Goal: Find specific page/section: Find specific page/section

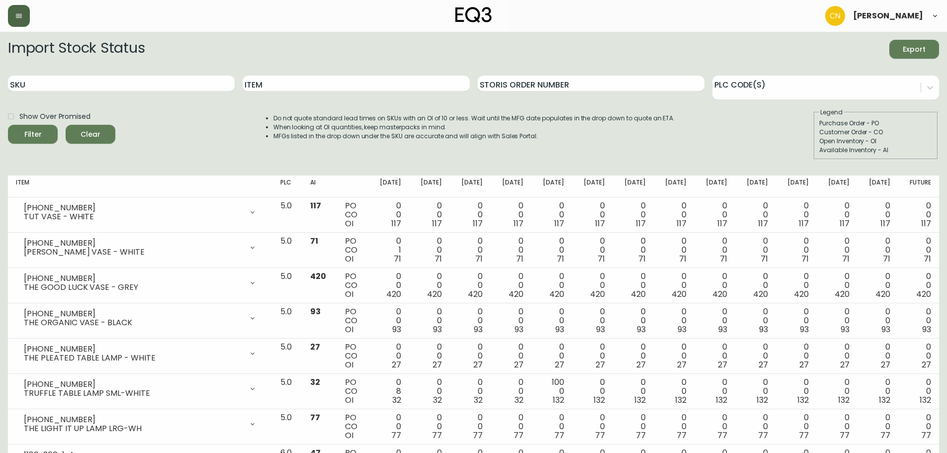
click at [23, 11] on button "button" at bounding box center [19, 16] width 22 height 22
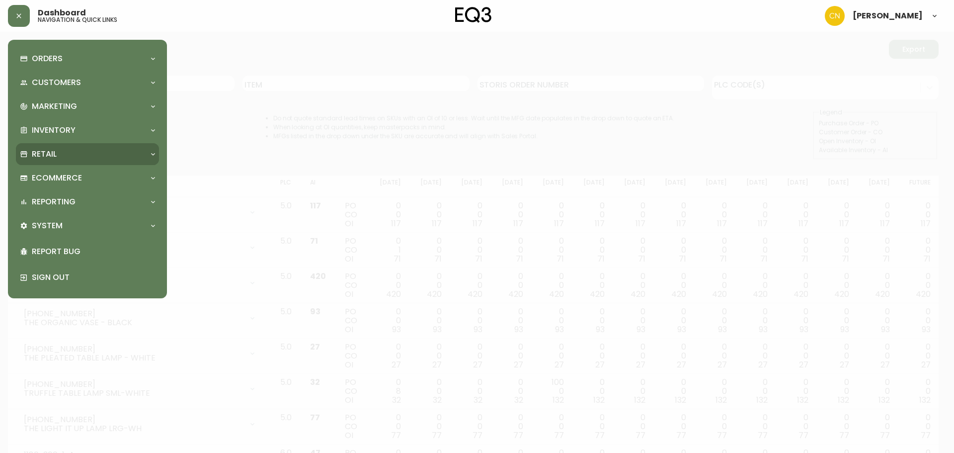
click at [63, 156] on div "Retail" at bounding box center [82, 154] width 125 height 11
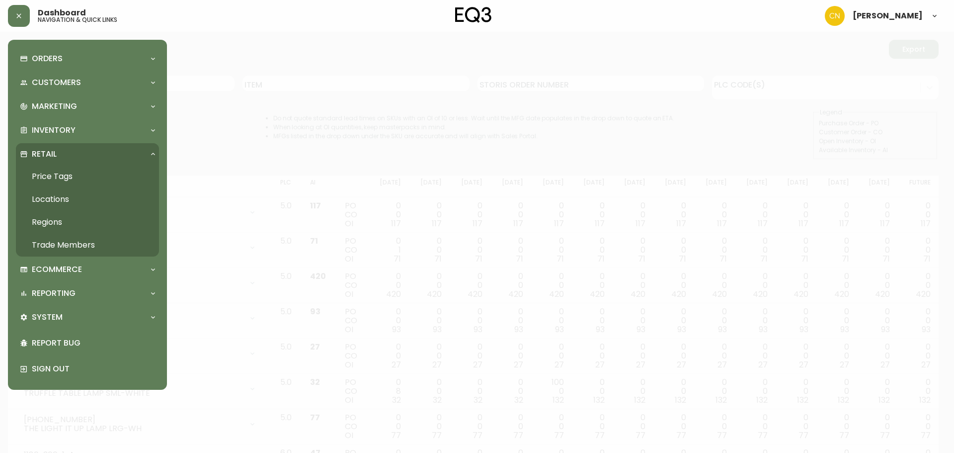
click at [72, 178] on link "Price Tags" at bounding box center [87, 176] width 143 height 23
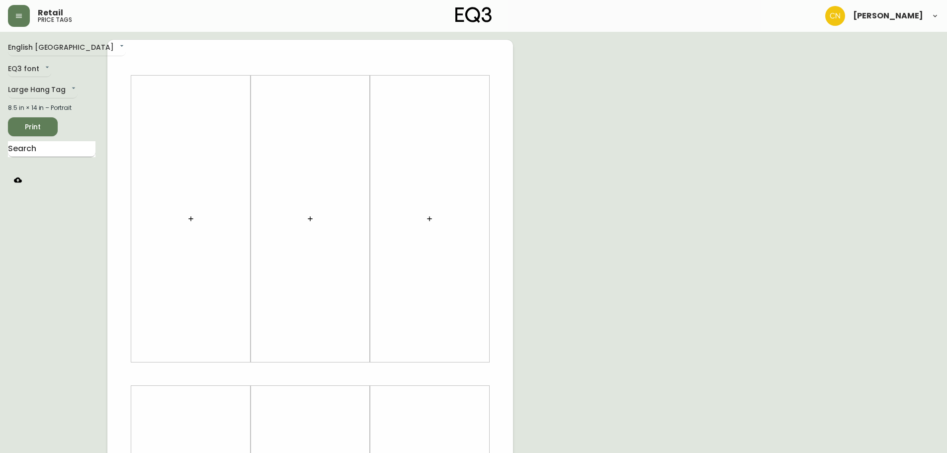
click at [55, 152] on input "text" at bounding box center [51, 149] width 87 height 16
type input "slope d"
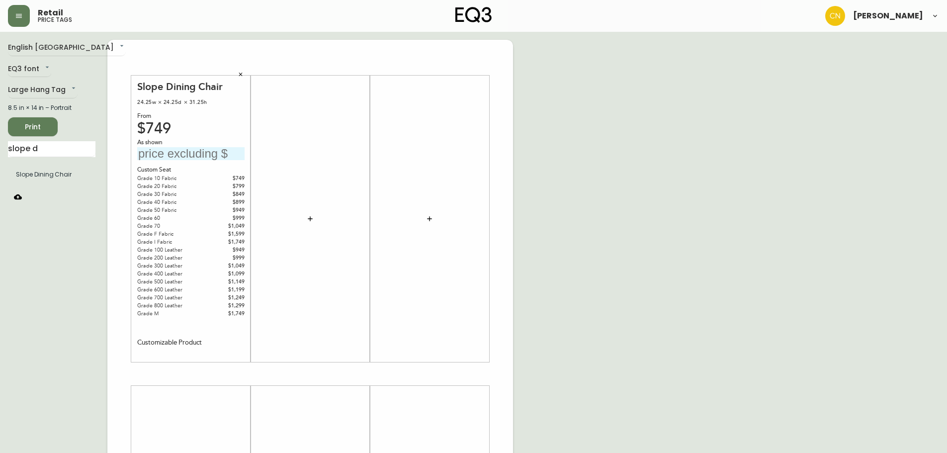
click at [311, 217] on icon "button" at bounding box center [310, 219] width 8 height 8
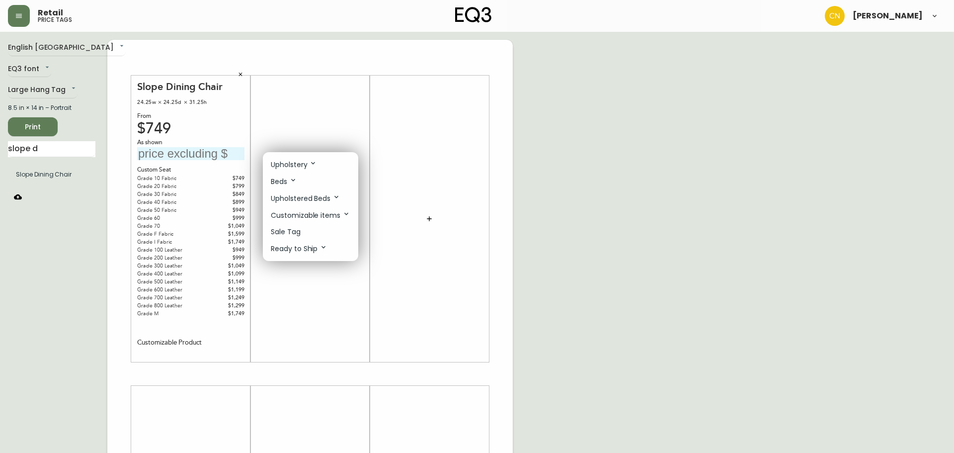
click at [318, 216] on p "Customizable items" at bounding box center [311, 215] width 80 height 11
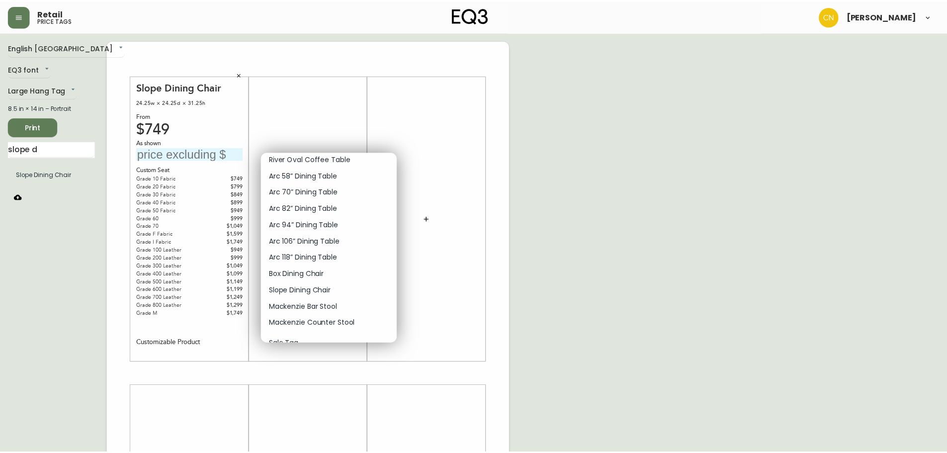
scroll to position [1173, 0]
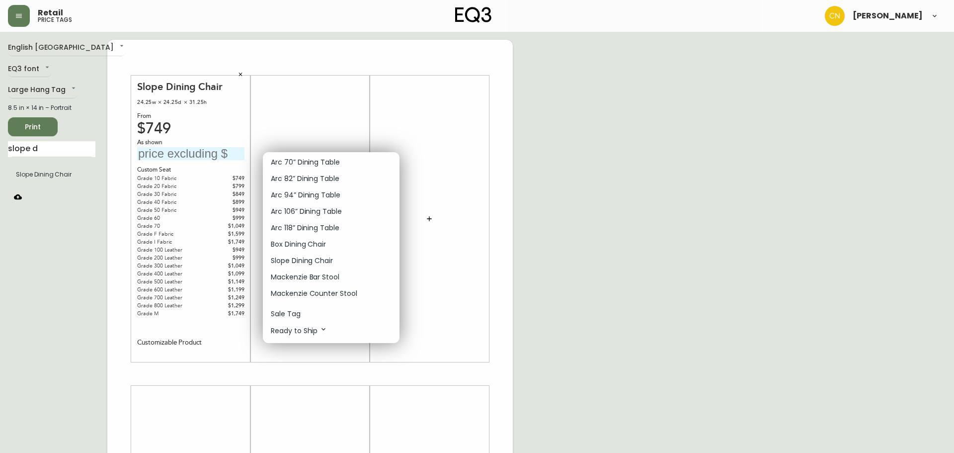
click at [332, 134] on div at bounding box center [477, 226] width 954 height 453
